Goal: Obtain resource: Download file/media

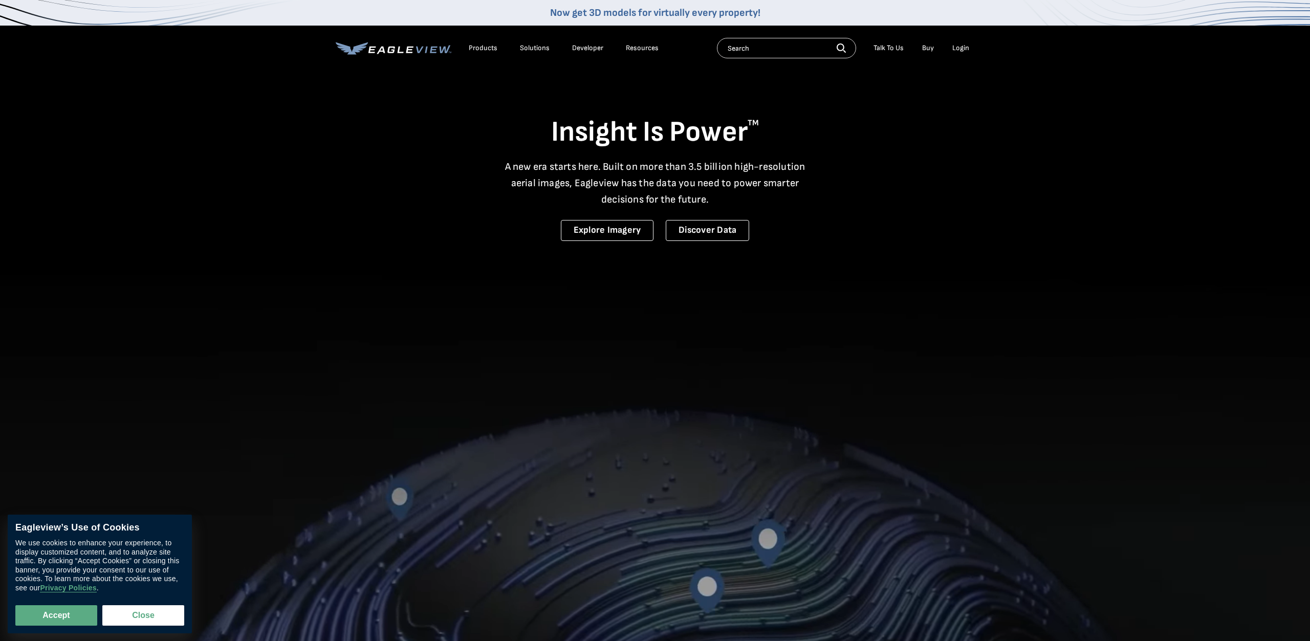
click at [887, 52] on div "Talk To Us" at bounding box center [889, 48] width 30 height 9
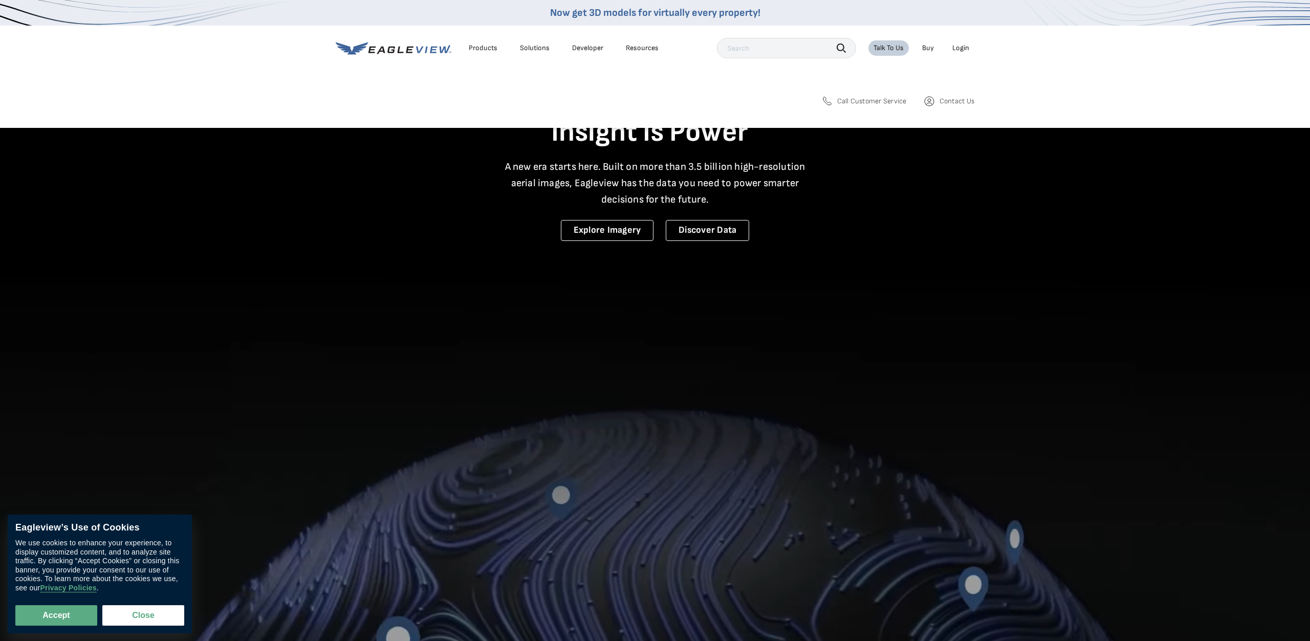
click at [487, 46] on div "Products" at bounding box center [483, 48] width 29 height 9
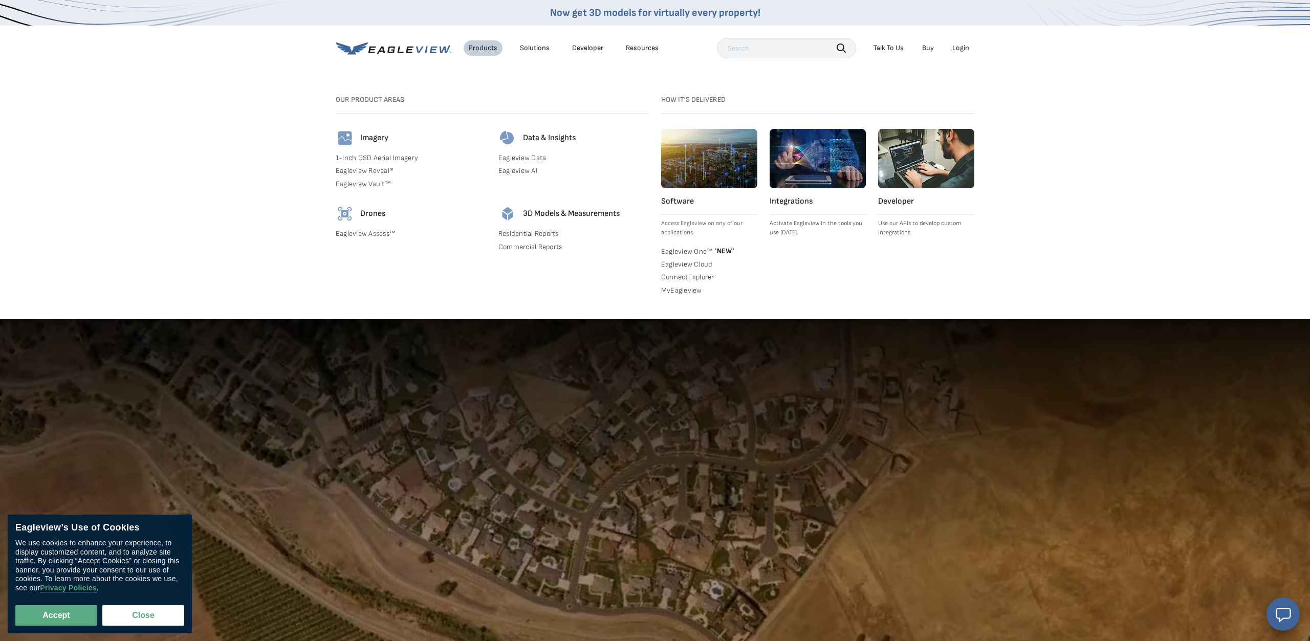
click at [376, 187] on link "Eagleview Vault™" at bounding box center [411, 184] width 150 height 9
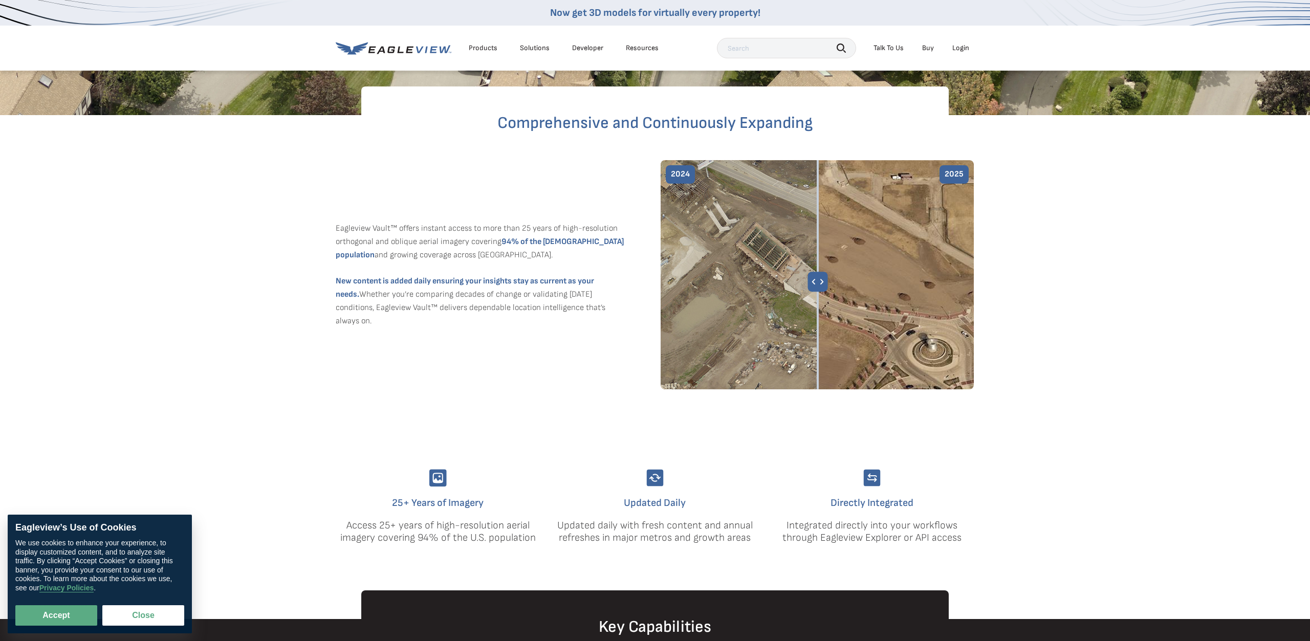
scroll to position [261, 0]
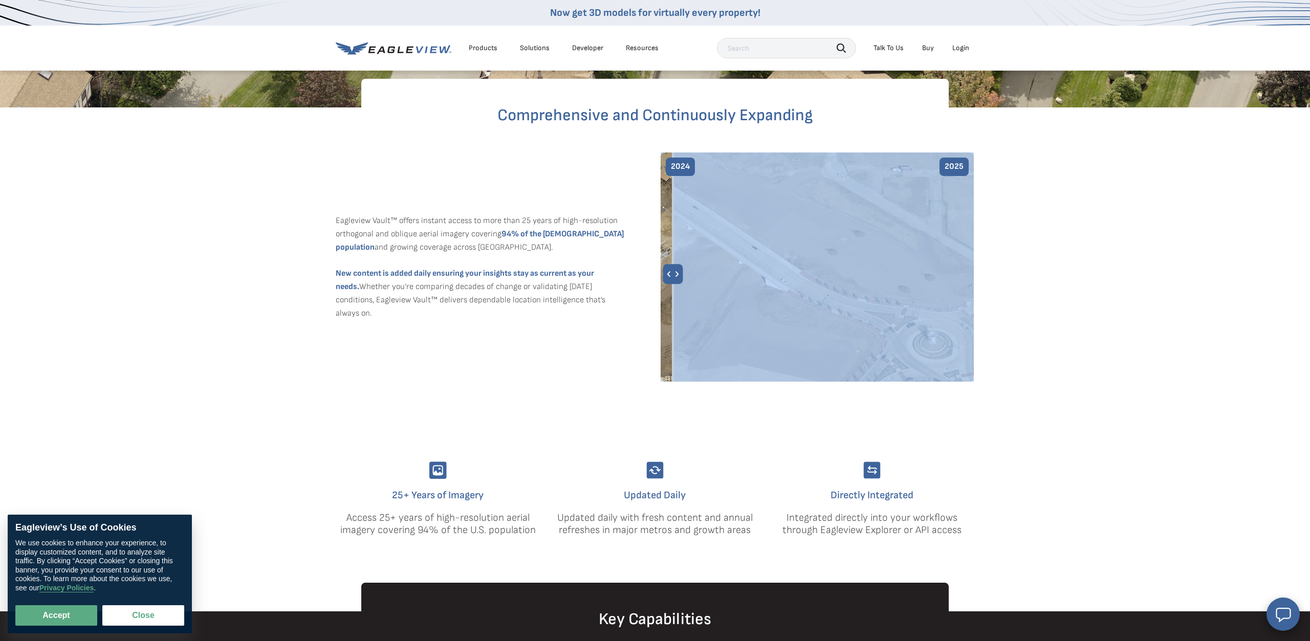
drag, startPoint x: 819, startPoint y: 272, endPoint x: 673, endPoint y: 267, distance: 147.0
click at [673, 267] on img at bounding box center [817, 267] width 313 height 229
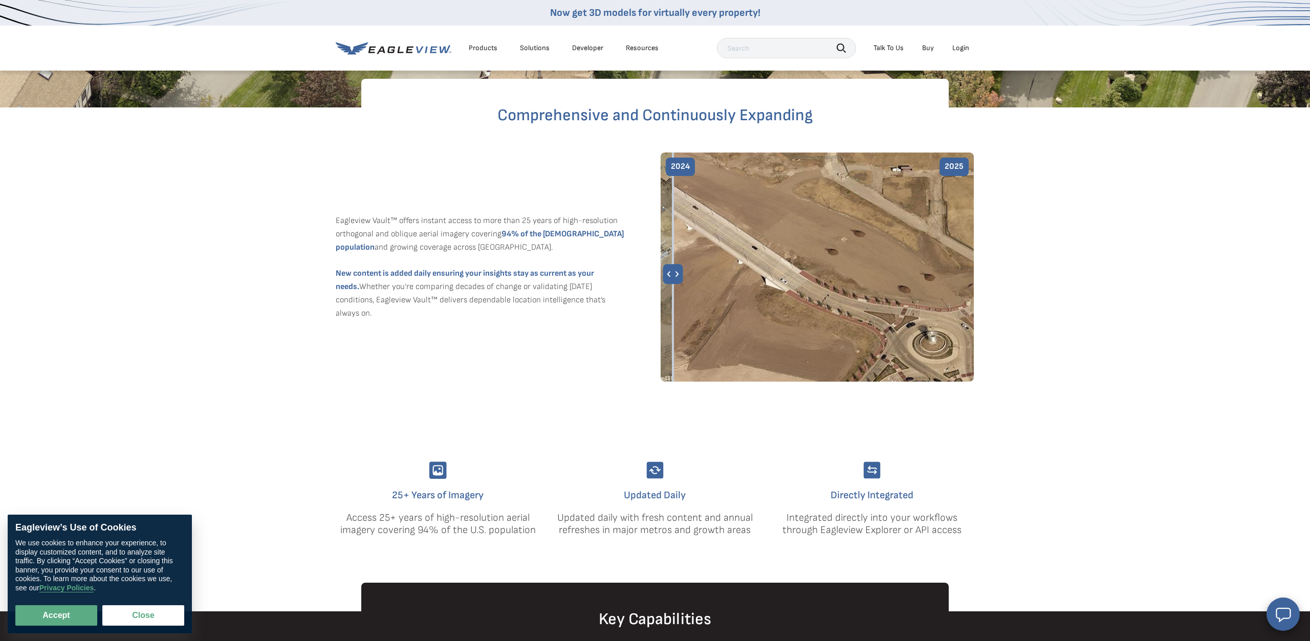
click at [770, 250] on img at bounding box center [817, 267] width 313 height 229
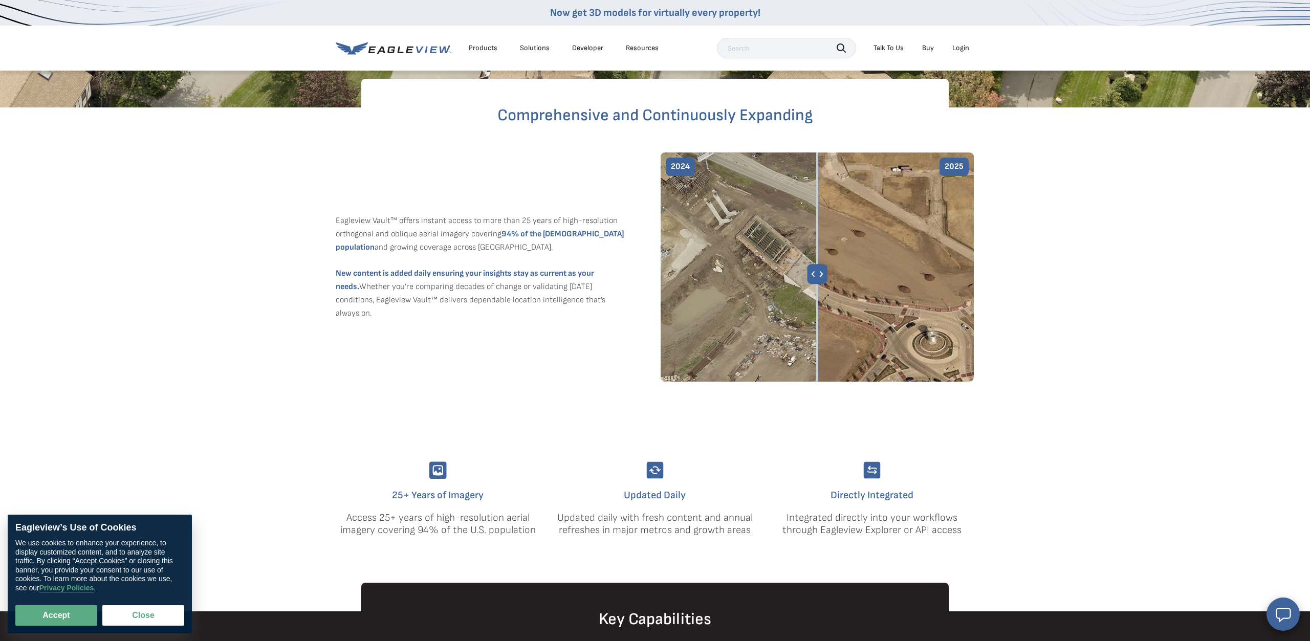
drag, startPoint x: 789, startPoint y: 275, endPoint x: 817, endPoint y: 276, distance: 28.2
click at [817, 276] on img at bounding box center [817, 267] width 313 height 229
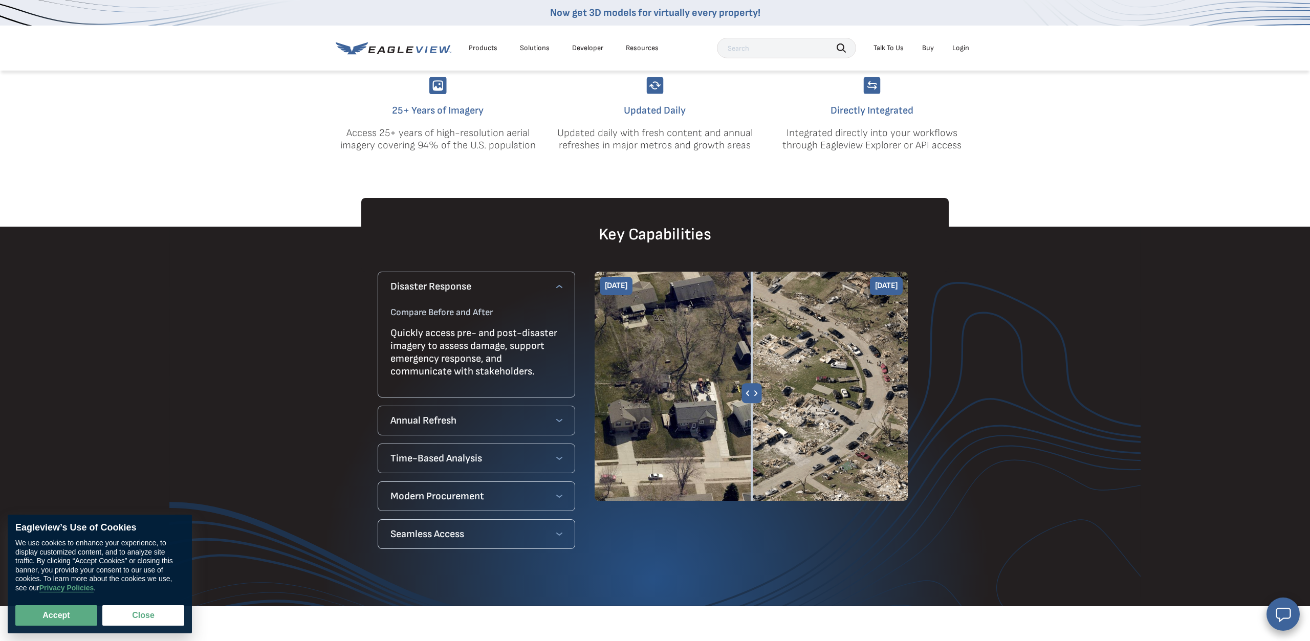
scroll to position [679, 0]
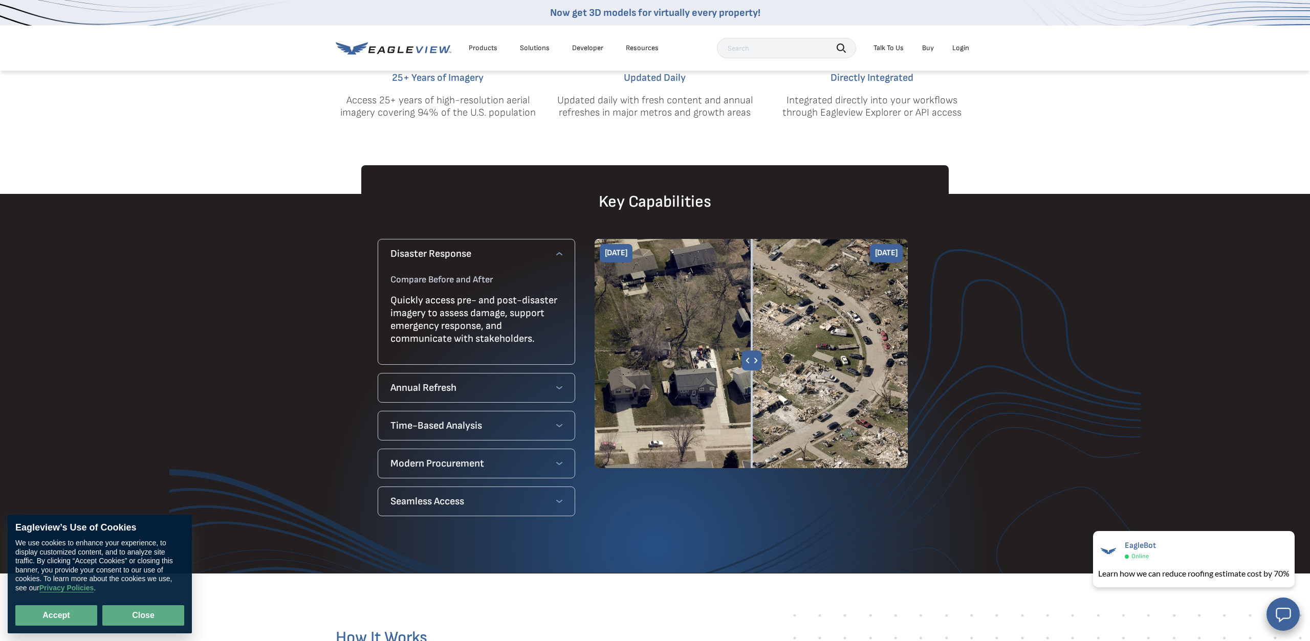
click at [149, 615] on button "Close" at bounding box center [143, 616] width 82 height 20
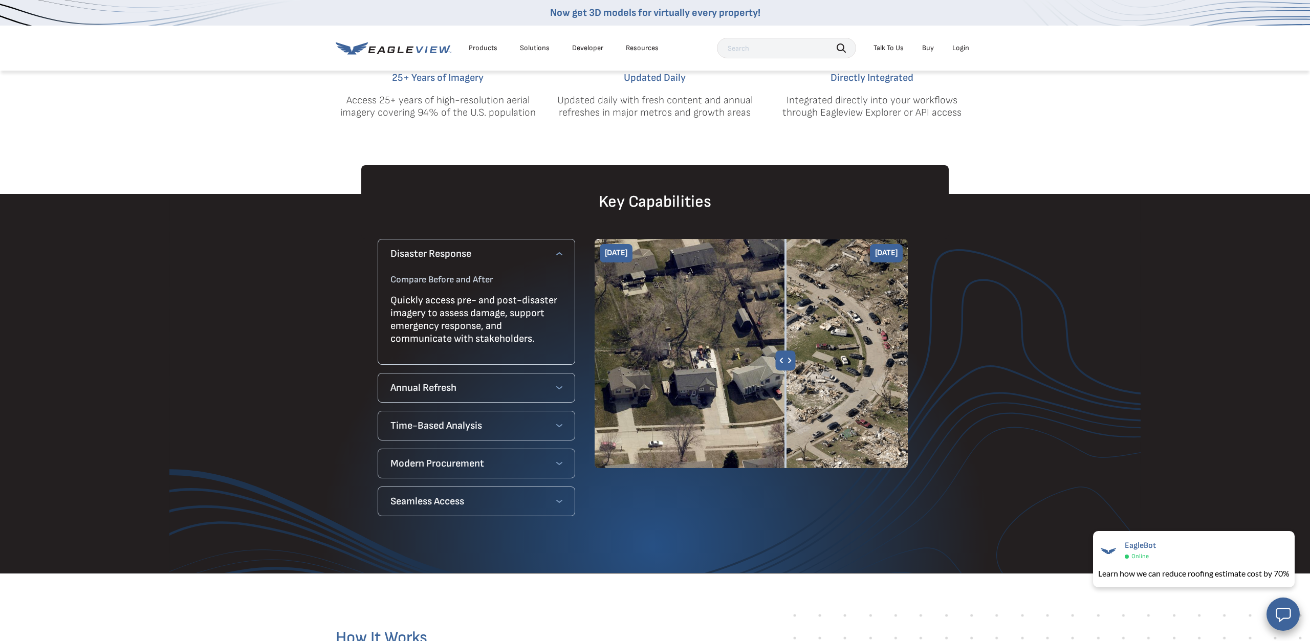
drag, startPoint x: 760, startPoint y: 363, endPoint x: 786, endPoint y: 335, distance: 38.4
click at [786, 335] on img at bounding box center [751, 353] width 313 height 229
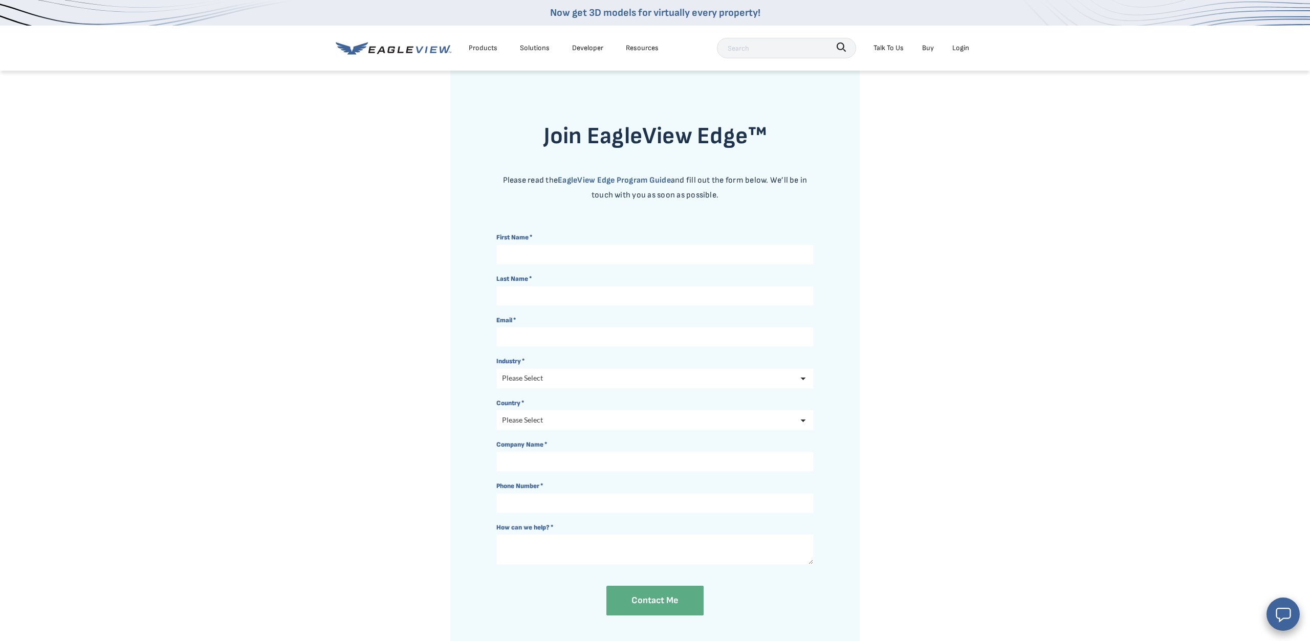
click at [632, 179] on link "EagleView Edge Program Guide" at bounding box center [614, 181] width 113 height 10
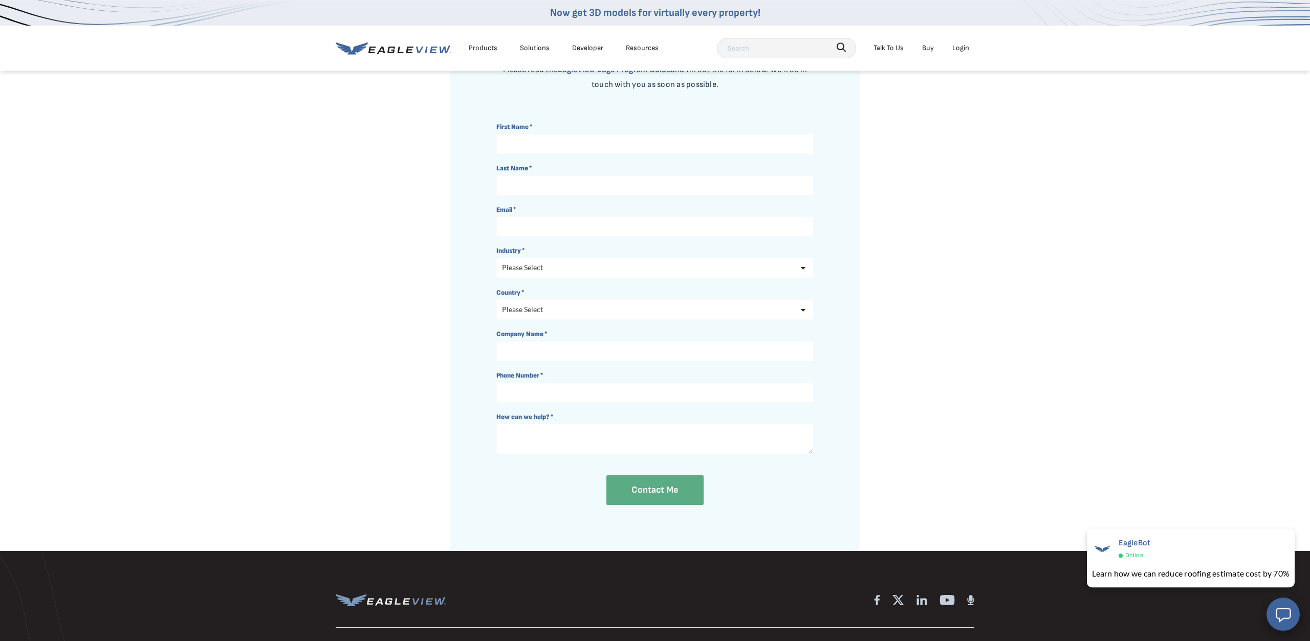
scroll to position [52, 0]
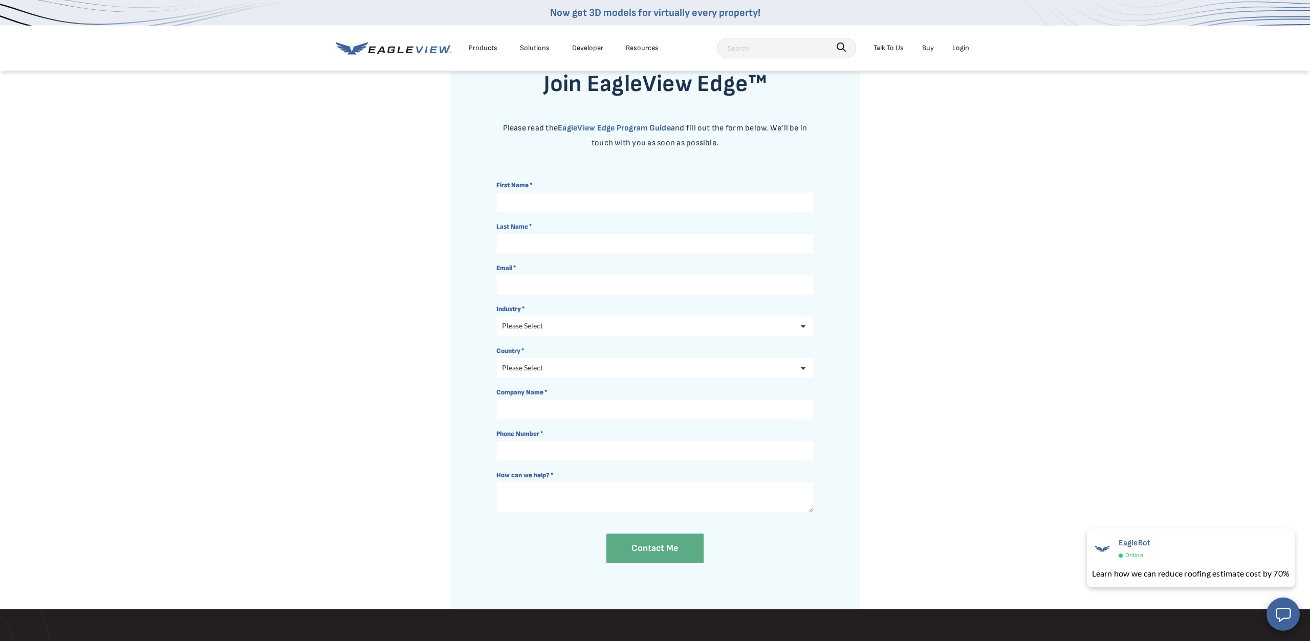
click at [526, 46] on div "Solutions" at bounding box center [535, 47] width 30 height 13
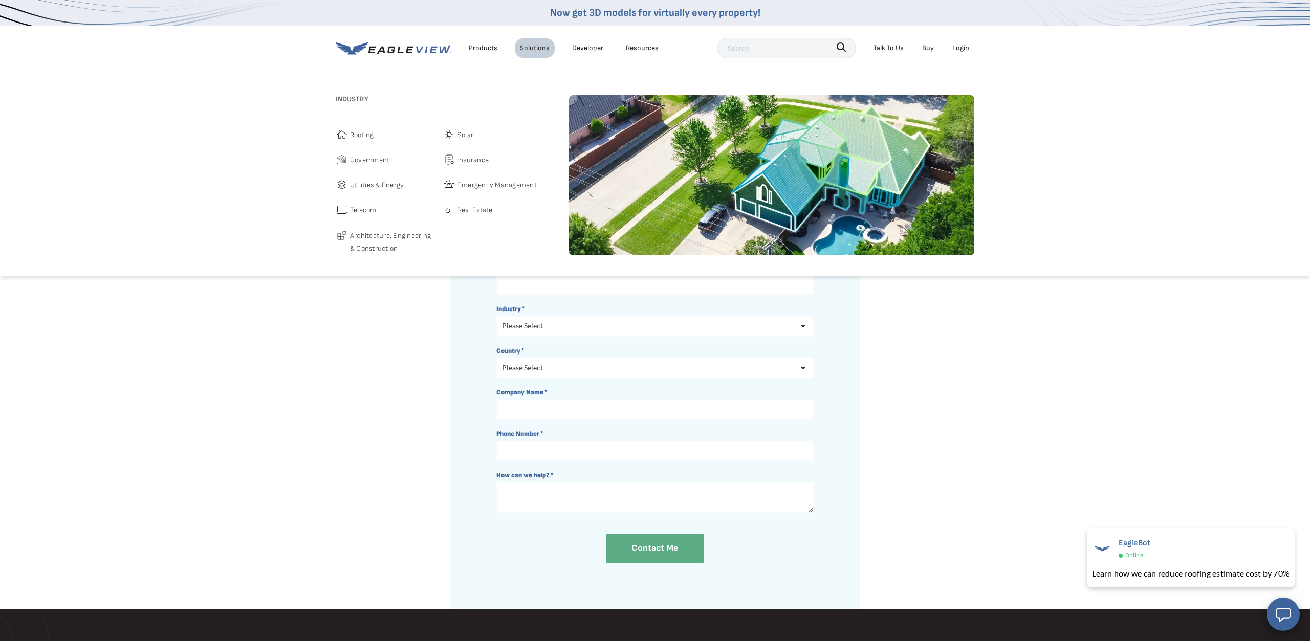
click at [379, 239] on span "Architecture, Engineering & Construction" at bounding box center [391, 242] width 83 height 26
